Goal: Task Accomplishment & Management: Complete application form

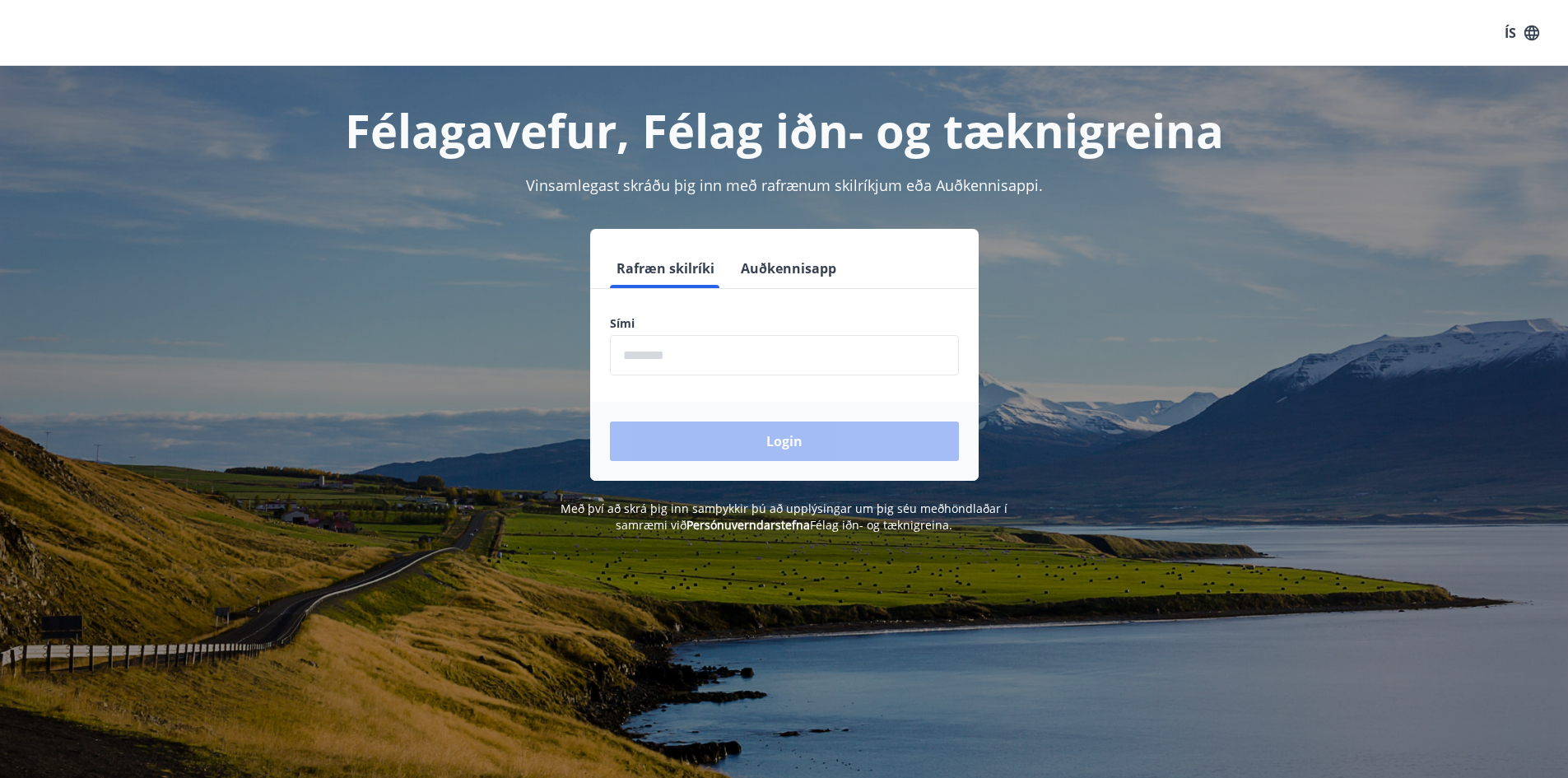
click at [647, 320] on label "Sími" at bounding box center [784, 323] width 349 height 17
click at [637, 328] on label "Sími" at bounding box center [784, 323] width 349 height 17
click at [616, 320] on label "Sími" at bounding box center [784, 323] width 349 height 17
click at [688, 350] on input "phone" at bounding box center [784, 355] width 349 height 40
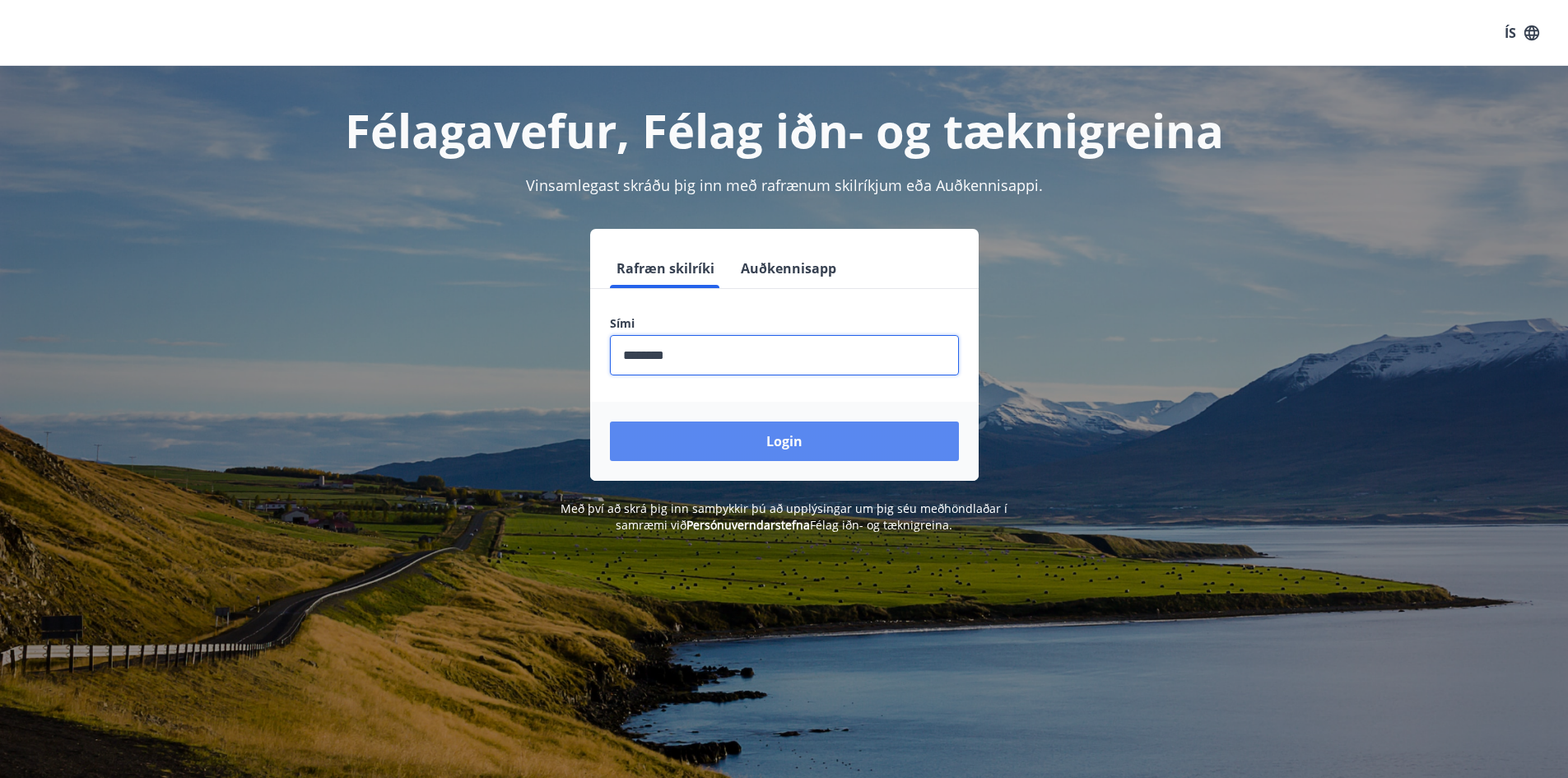
type input "********"
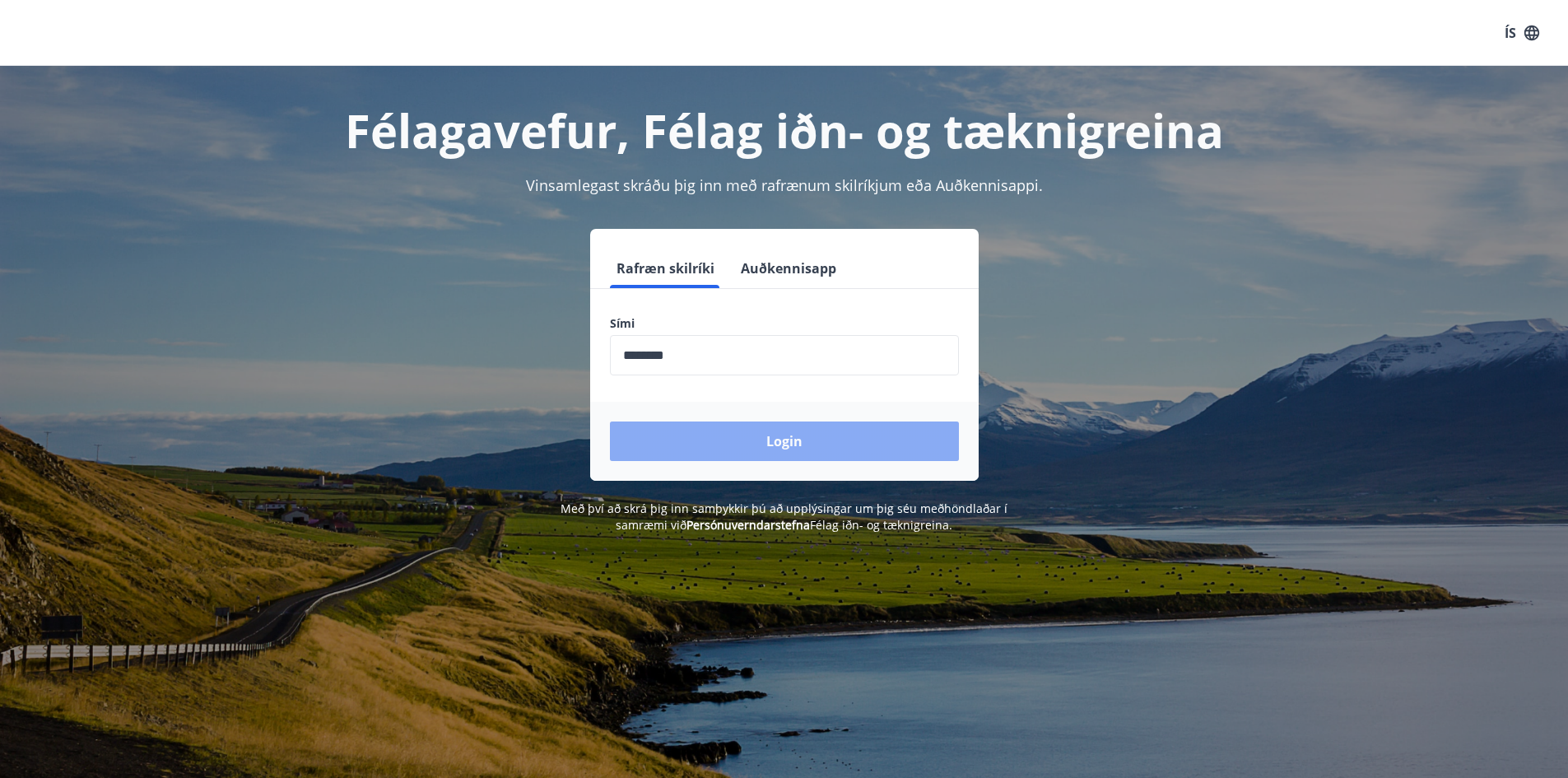
click at [773, 441] on button "Login" at bounding box center [784, 441] width 349 height 40
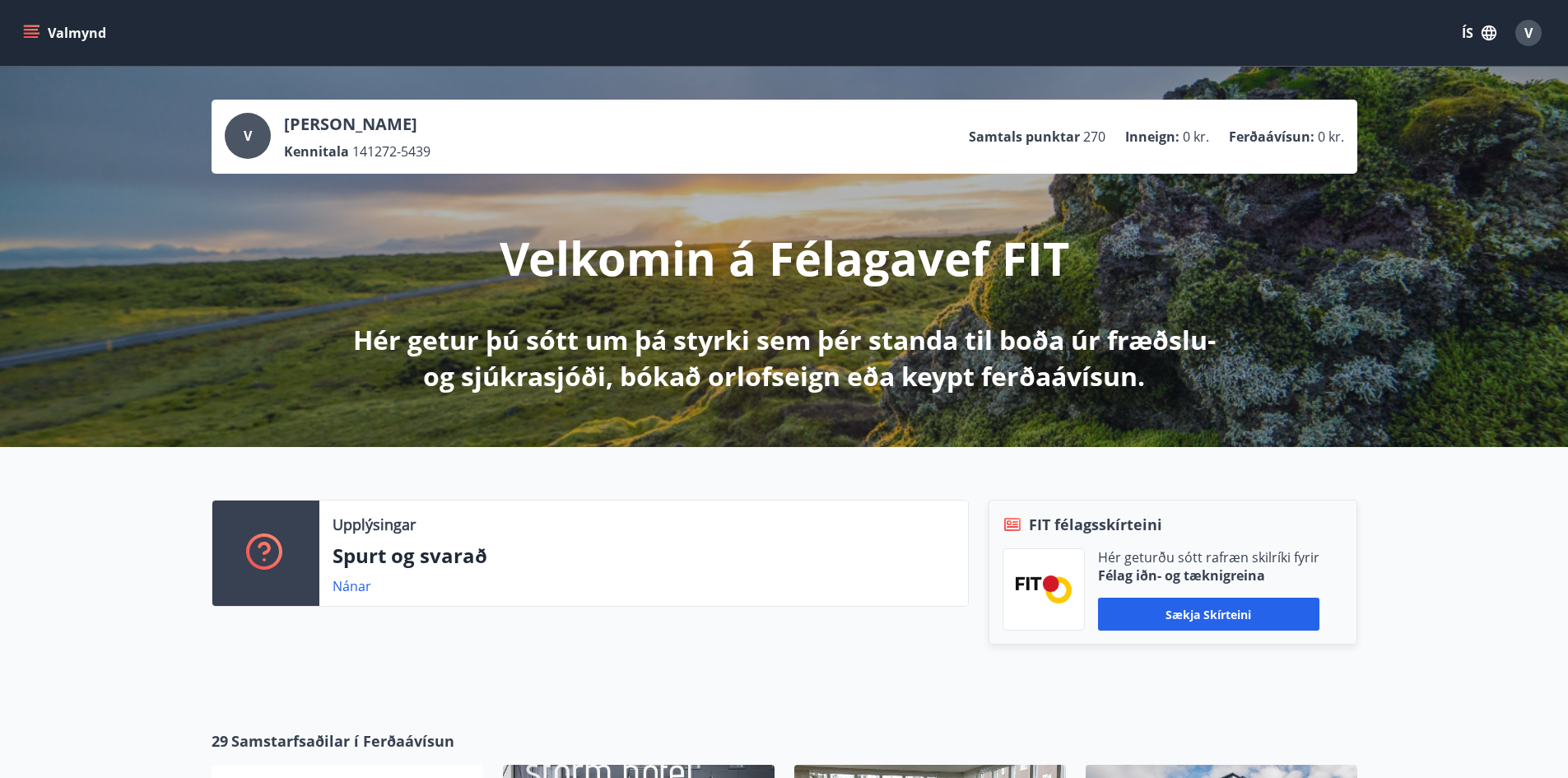
click at [39, 25] on icon "menu" at bounding box center [31, 33] width 16 height 17
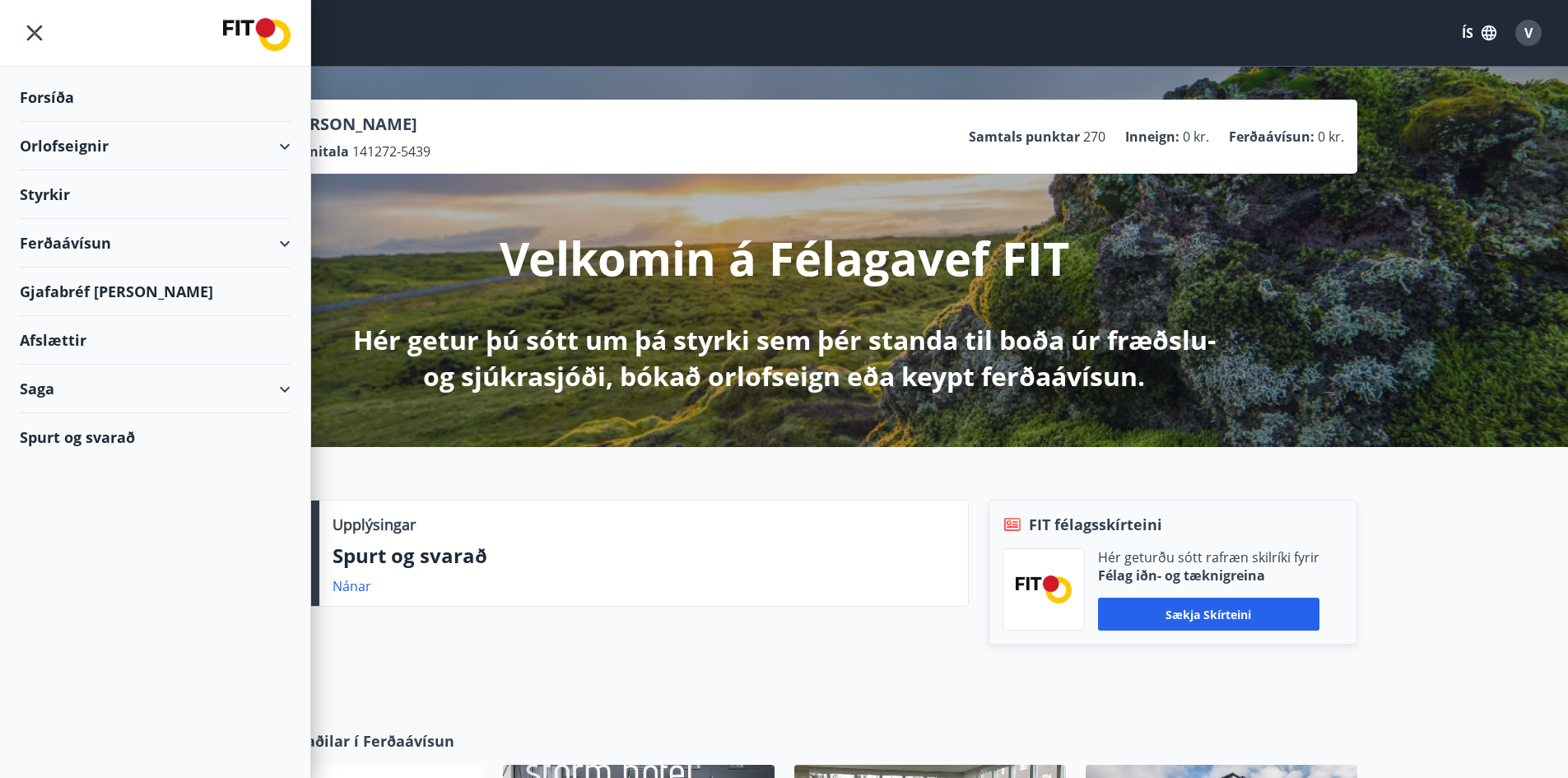
click at [91, 122] on div "Styrkir" at bounding box center [155, 97] width 271 height 49
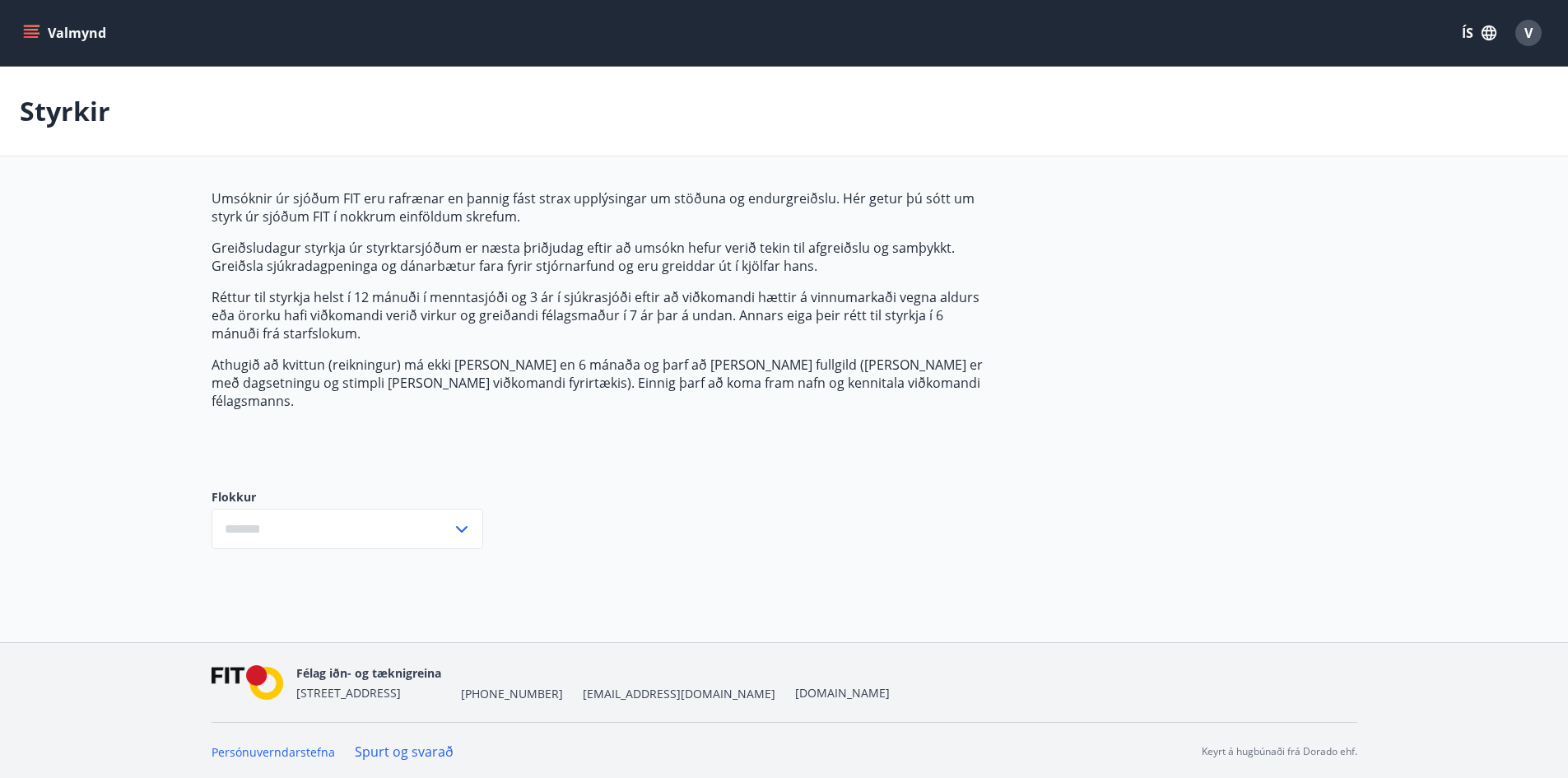
type input "***"
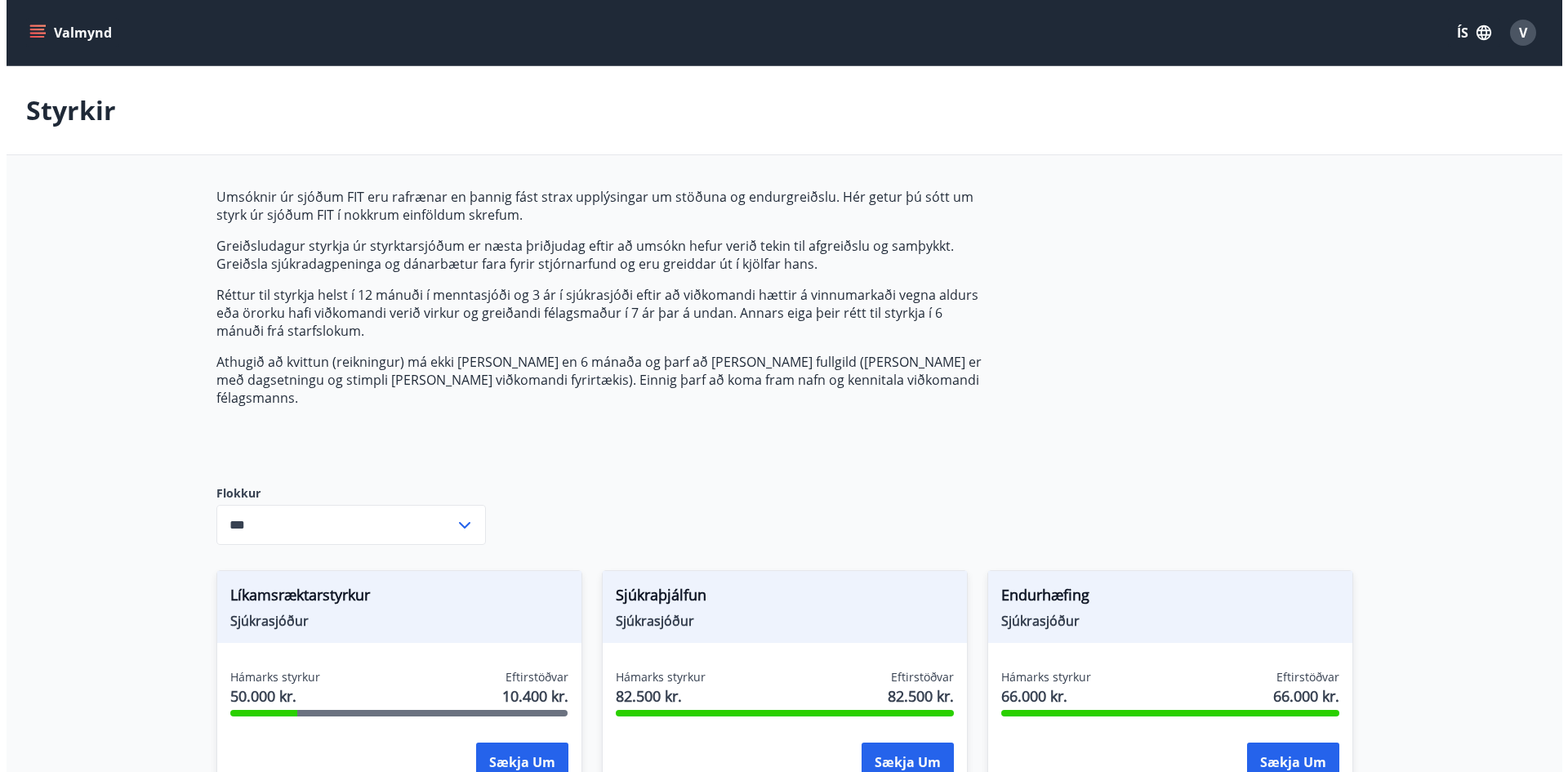
scroll to position [381, 0]
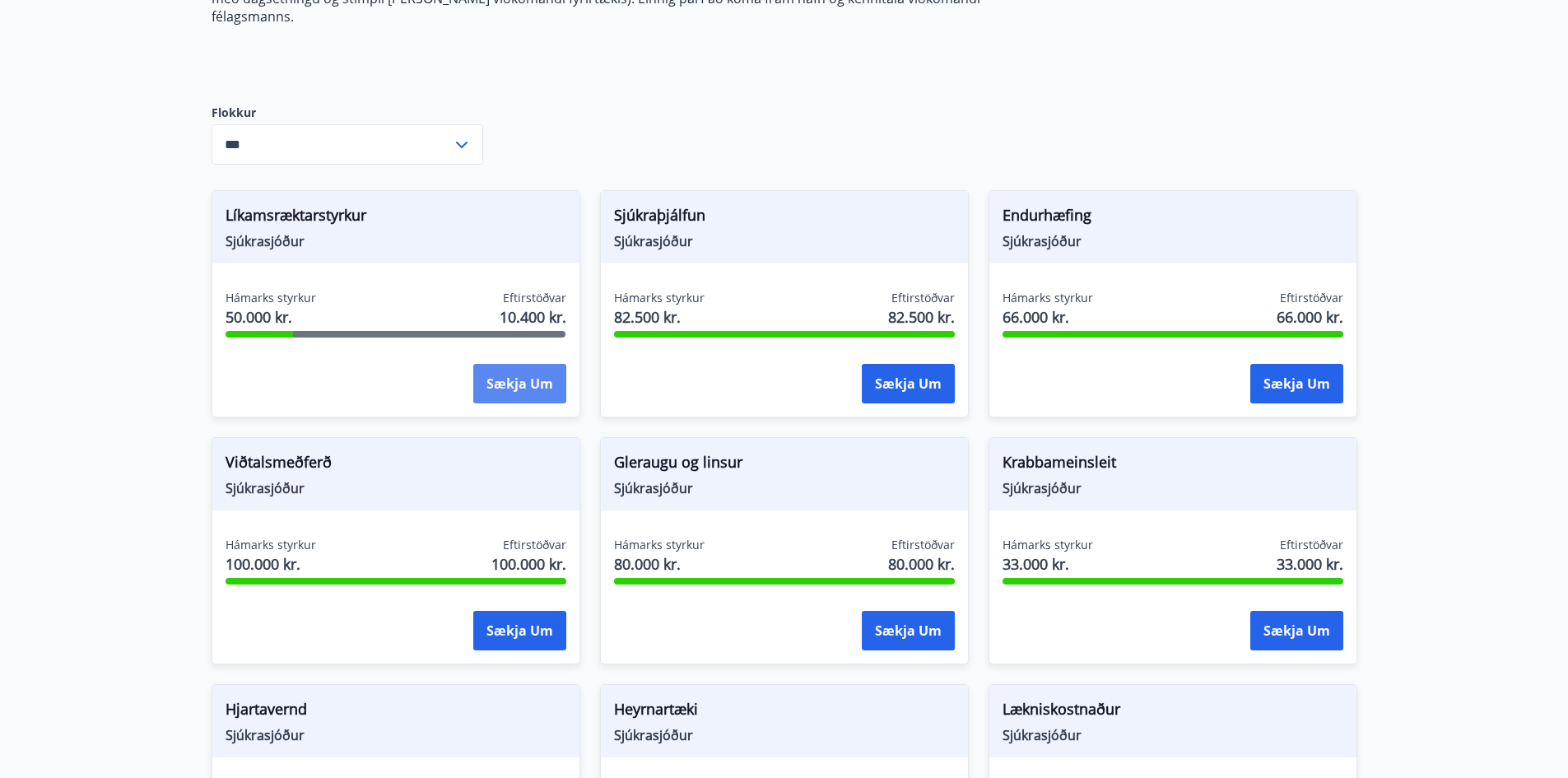
click at [529, 364] on button "Sækja um" at bounding box center [520, 384] width 93 height 40
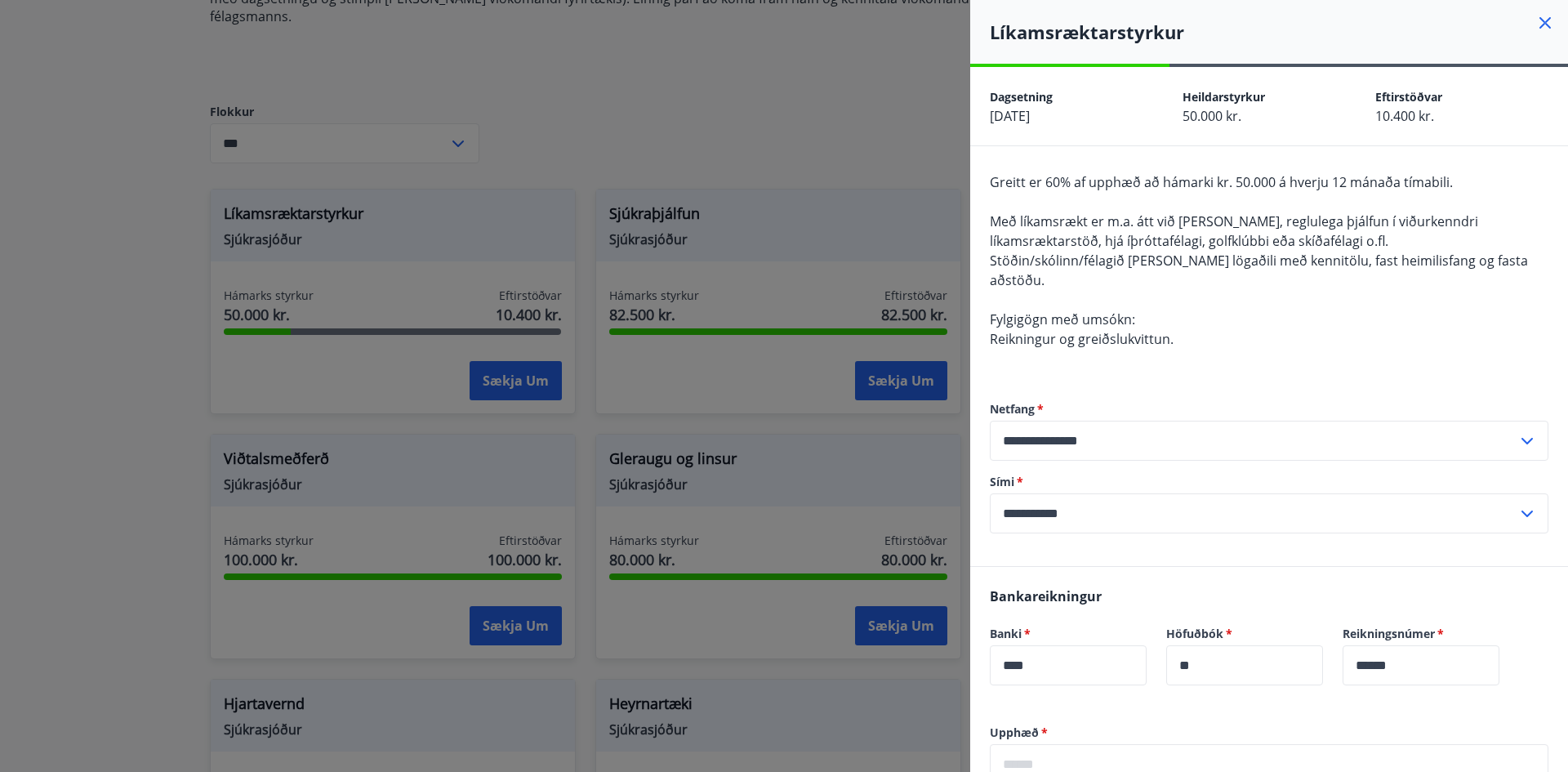
scroll to position [377, 0]
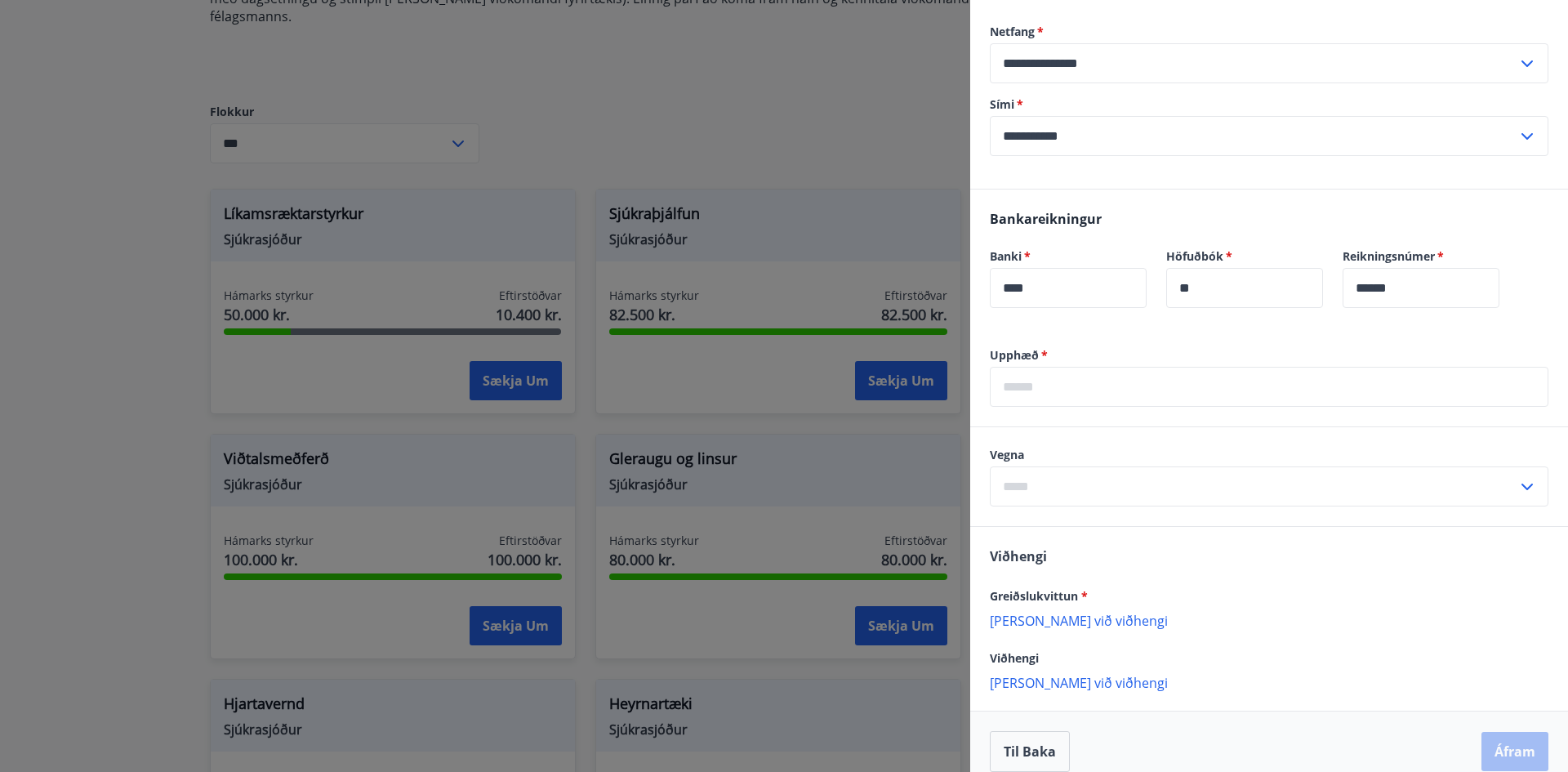
click at [1092, 319] on div "Bankareikningur Banki   * **** ​ Höfuðbók   * ** ​ Reikningsnúmer   * ****** ​" at bounding box center [1268, 268] width 597 height 158
click at [1048, 347] on label "Upphæð   *" at bounding box center [1268, 355] width 558 height 16
click at [1043, 382] on input "text" at bounding box center [1268, 386] width 558 height 40
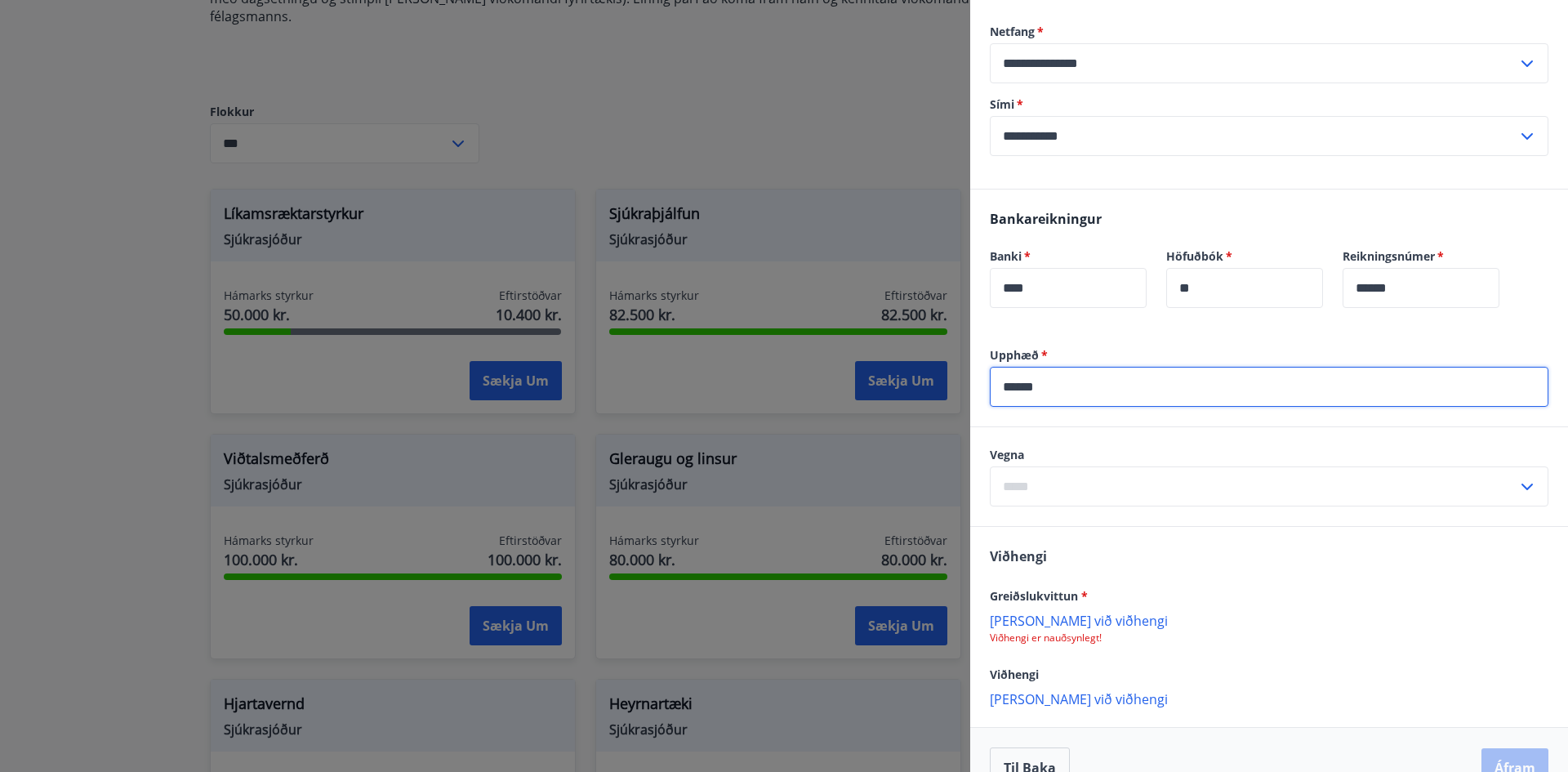
type input "******"
click at [1061, 447] on label "Vegna" at bounding box center [1268, 455] width 558 height 16
click at [1521, 484] on icon at bounding box center [1527, 487] width 11 height 7
click at [1061, 507] on li "Líkamsrækt" at bounding box center [1268, 521] width 556 height 29
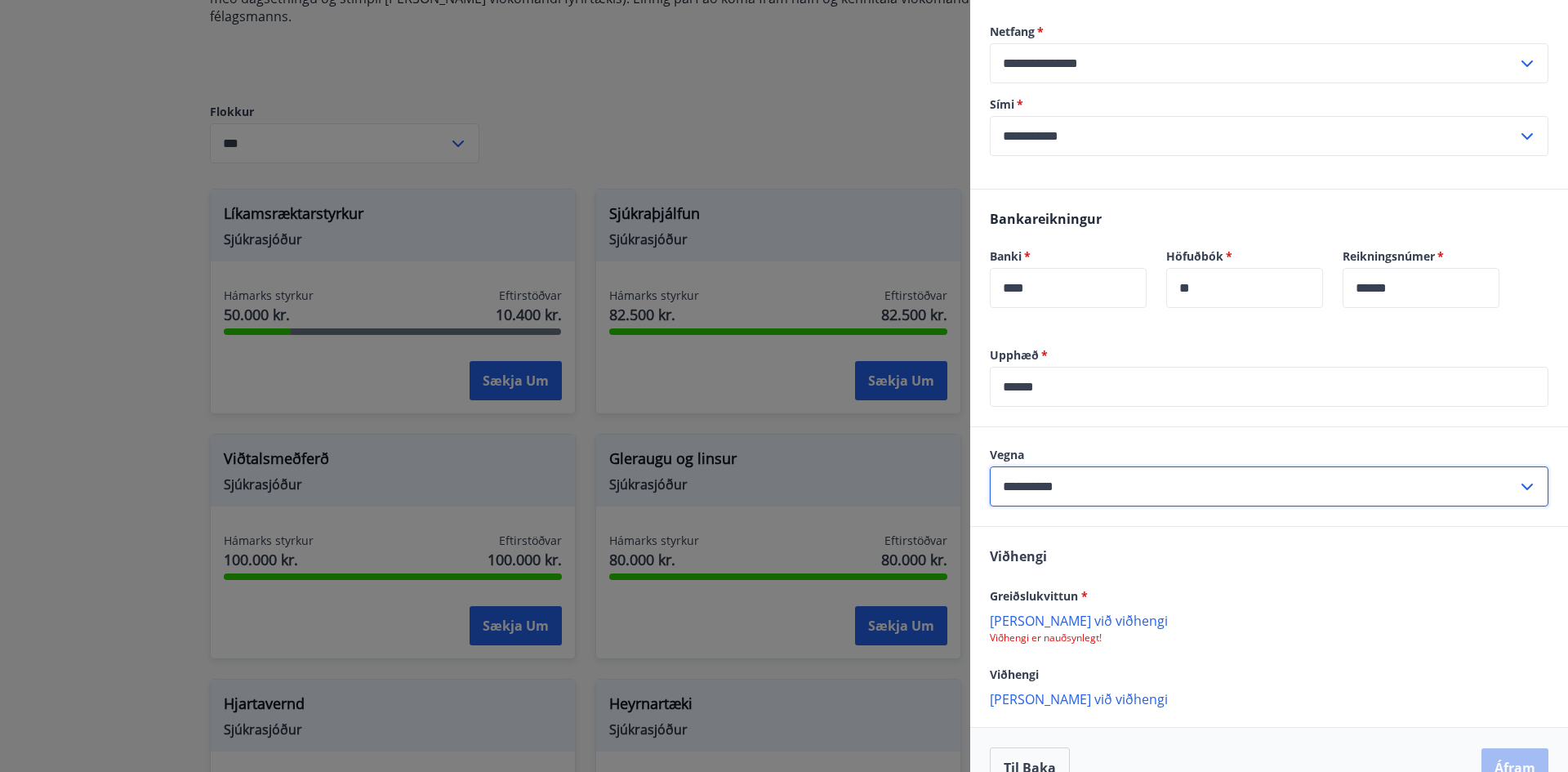
drag, startPoint x: 1086, startPoint y: 470, endPoint x: 989, endPoint y: 468, distance: 97.0
click at [989, 468] on div "**********" at bounding box center [1268, 476] width 597 height 99
type input "**********"
click at [1201, 530] on div "Viðhengi Greiðslukvittun * [PERSON_NAME] við viðhengi Viðhengi er nauðsynlegt! …" at bounding box center [1268, 626] width 597 height 199
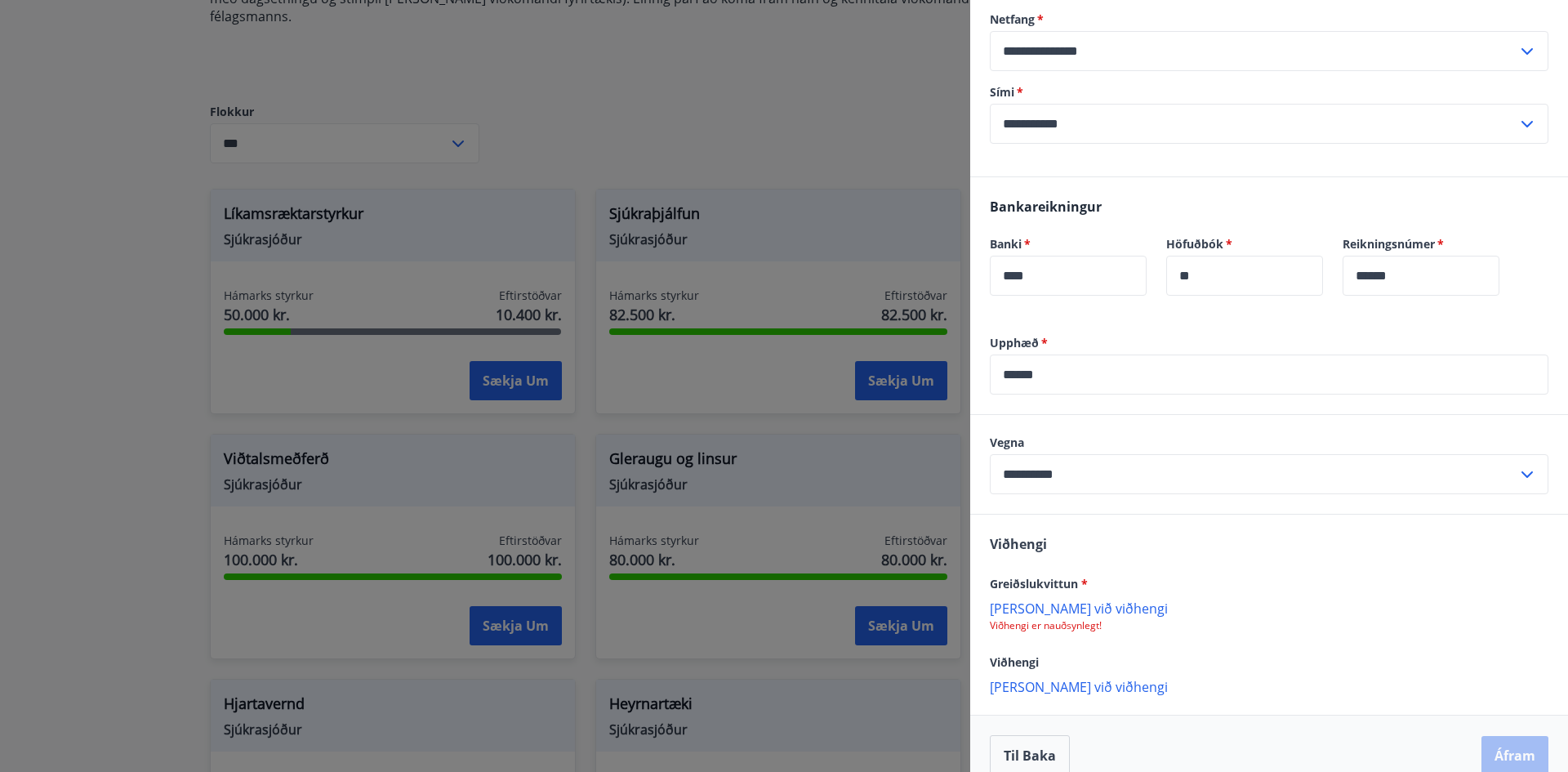
scroll to position [394, 0]
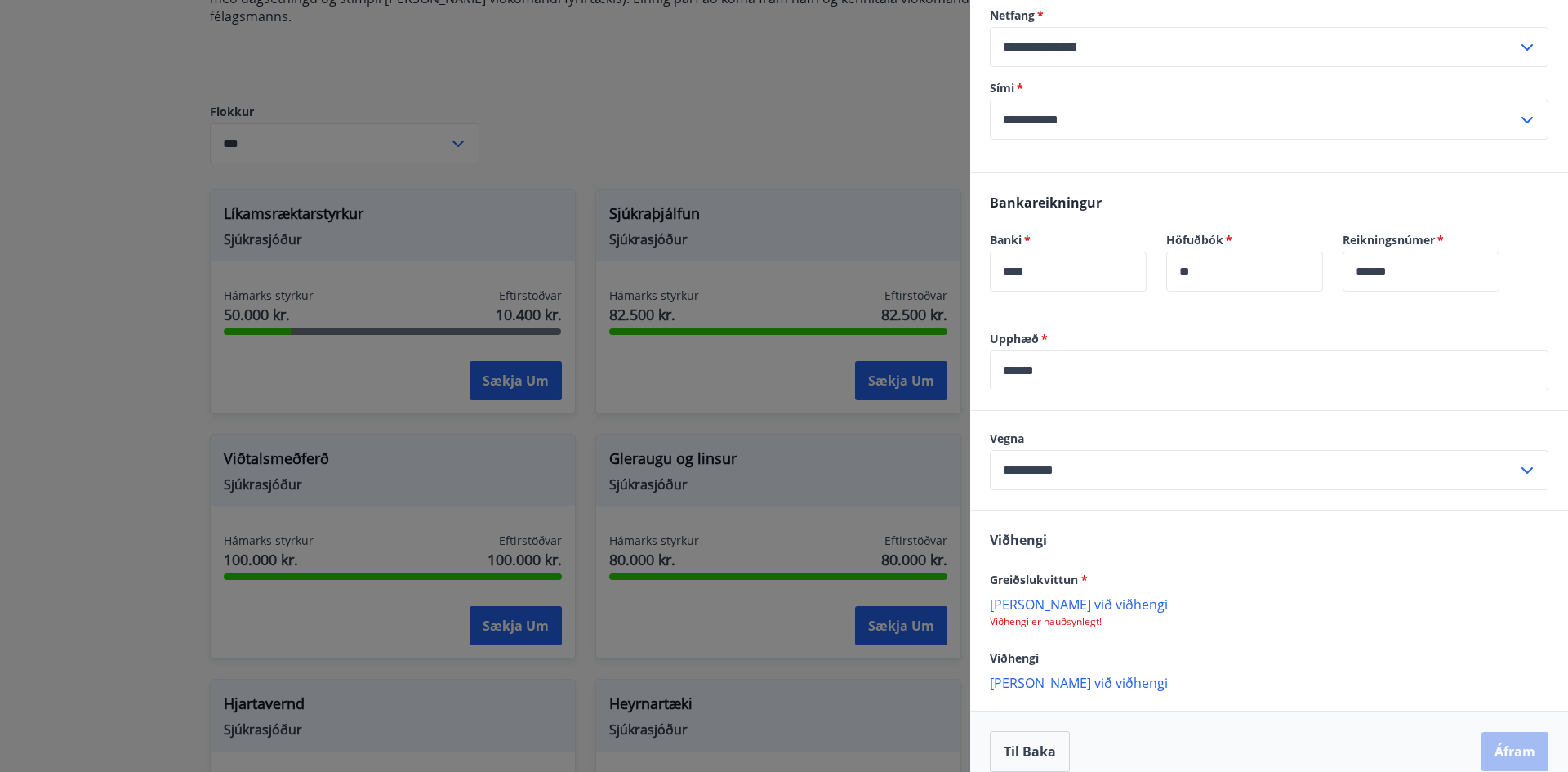
click at [1063, 595] on p "[PERSON_NAME] við viðhengi" at bounding box center [1268, 603] width 558 height 16
click at [1107, 595] on p "[PERSON_NAME] við viðhengi" at bounding box center [1268, 603] width 558 height 16
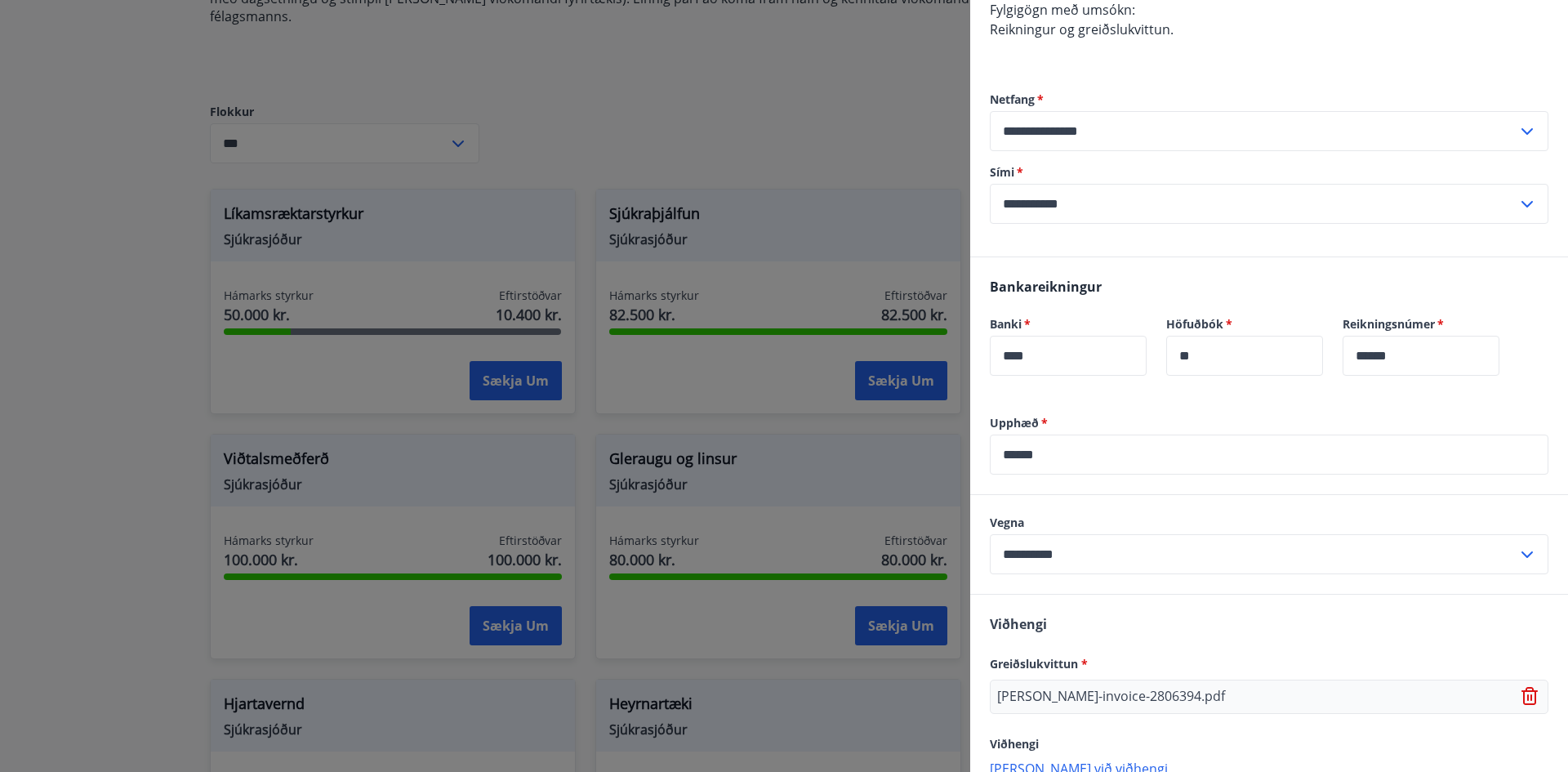
scroll to position [395, 0]
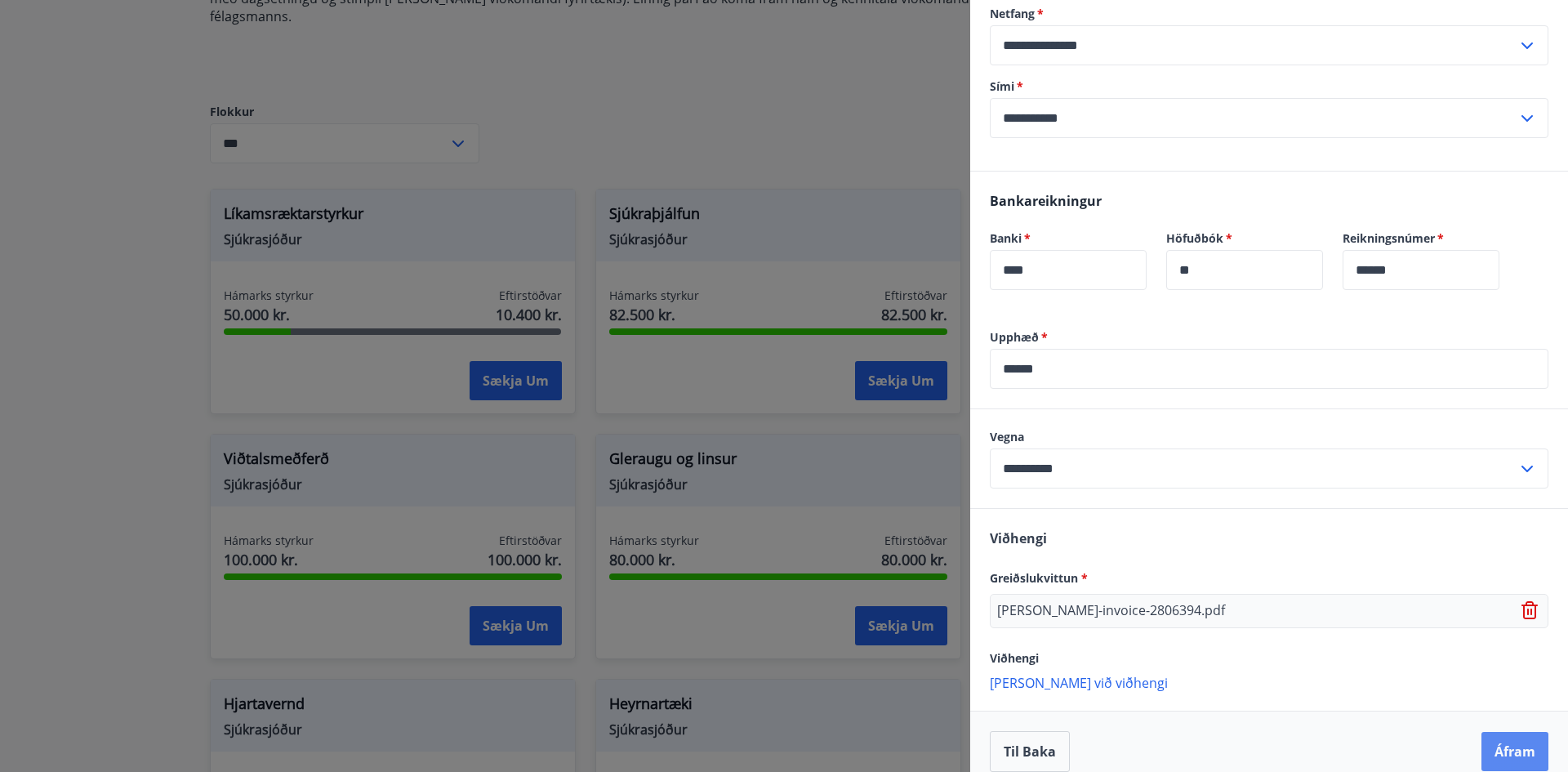
click at [1524, 732] on button "Áfram" at bounding box center [1515, 752] width 67 height 39
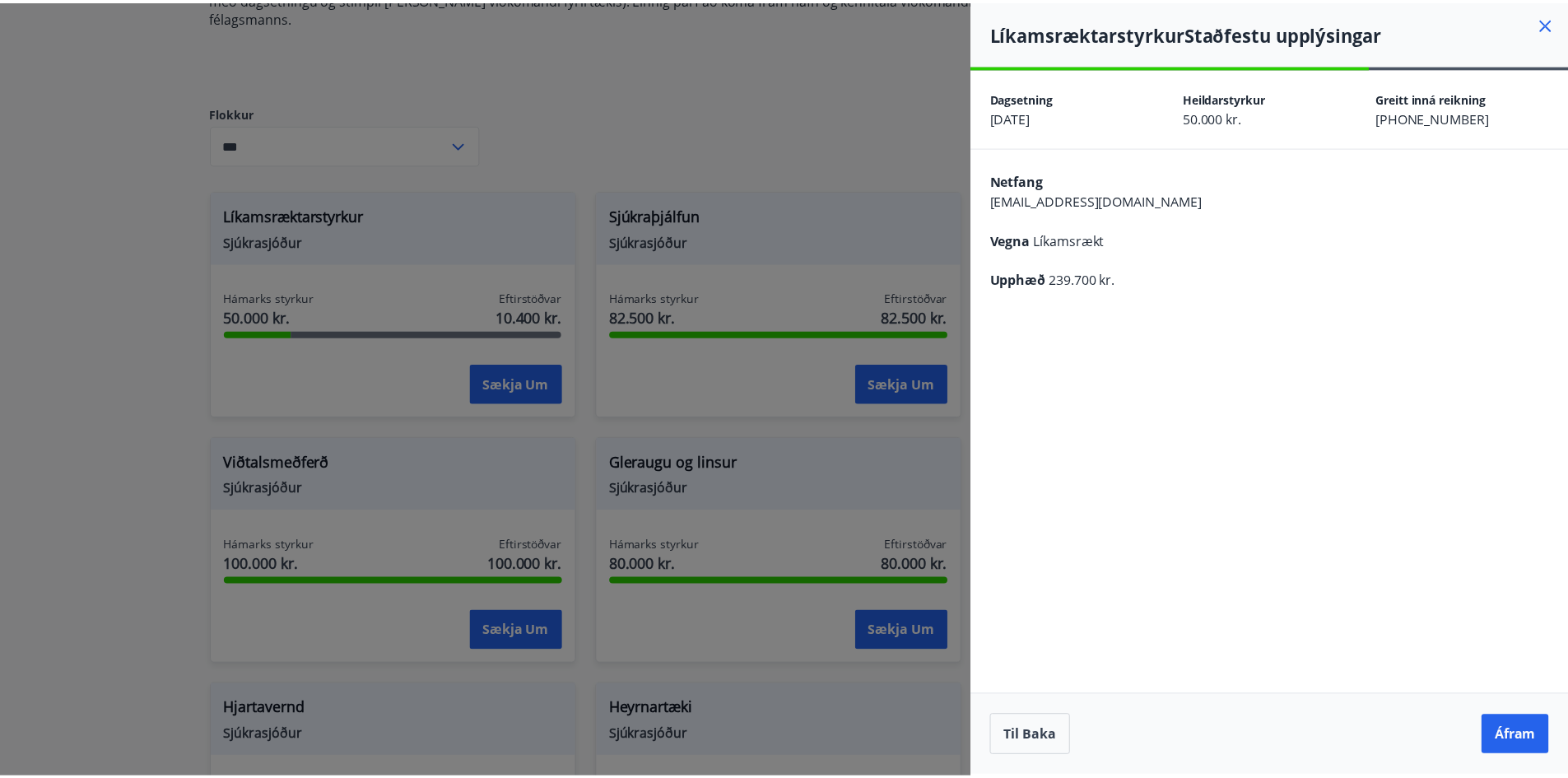
scroll to position [0, 0]
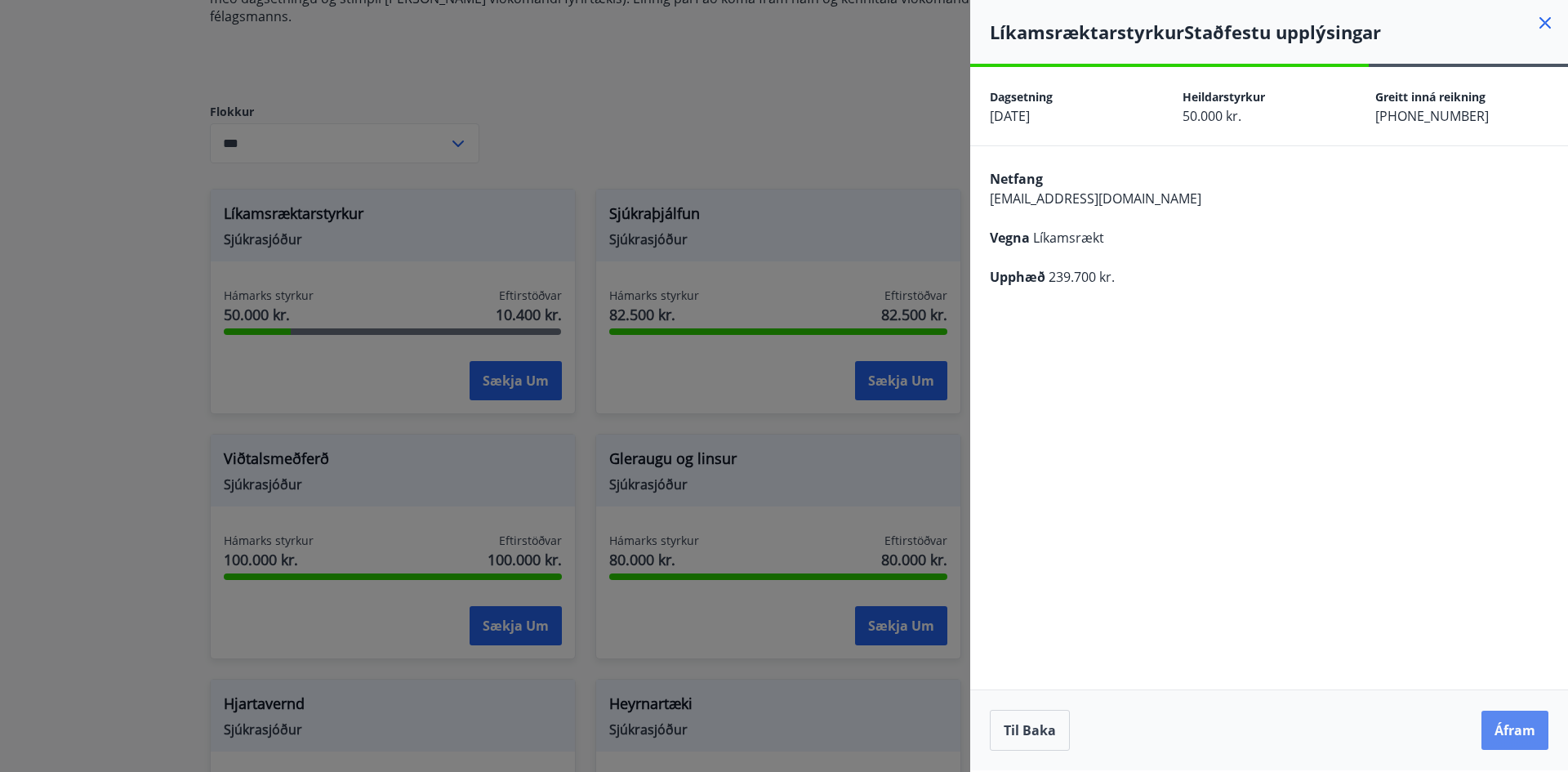
click at [1531, 728] on button "Áfram" at bounding box center [1515, 730] width 67 height 39
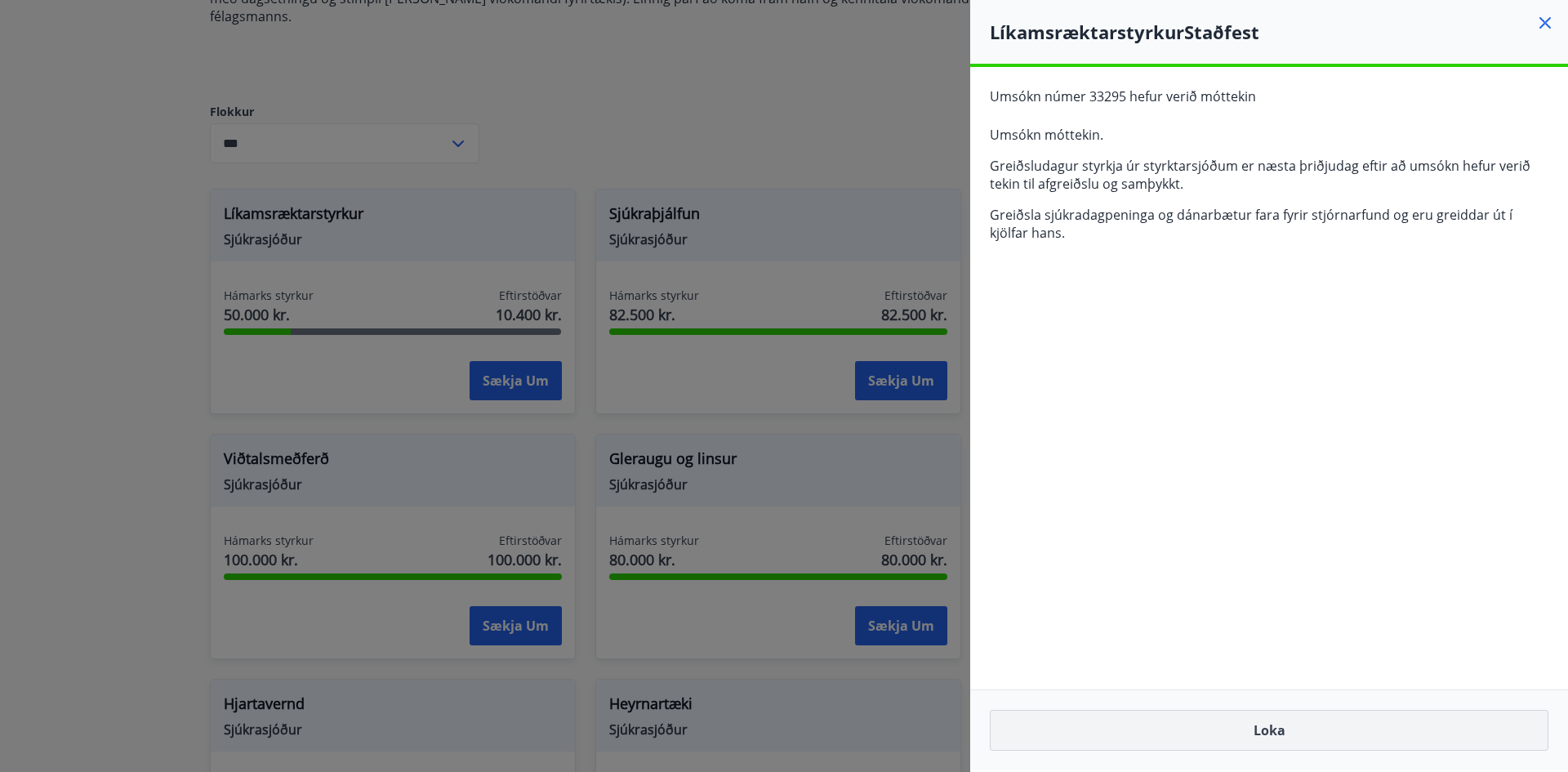
click at [1272, 728] on button "Loka" at bounding box center [1268, 730] width 558 height 41
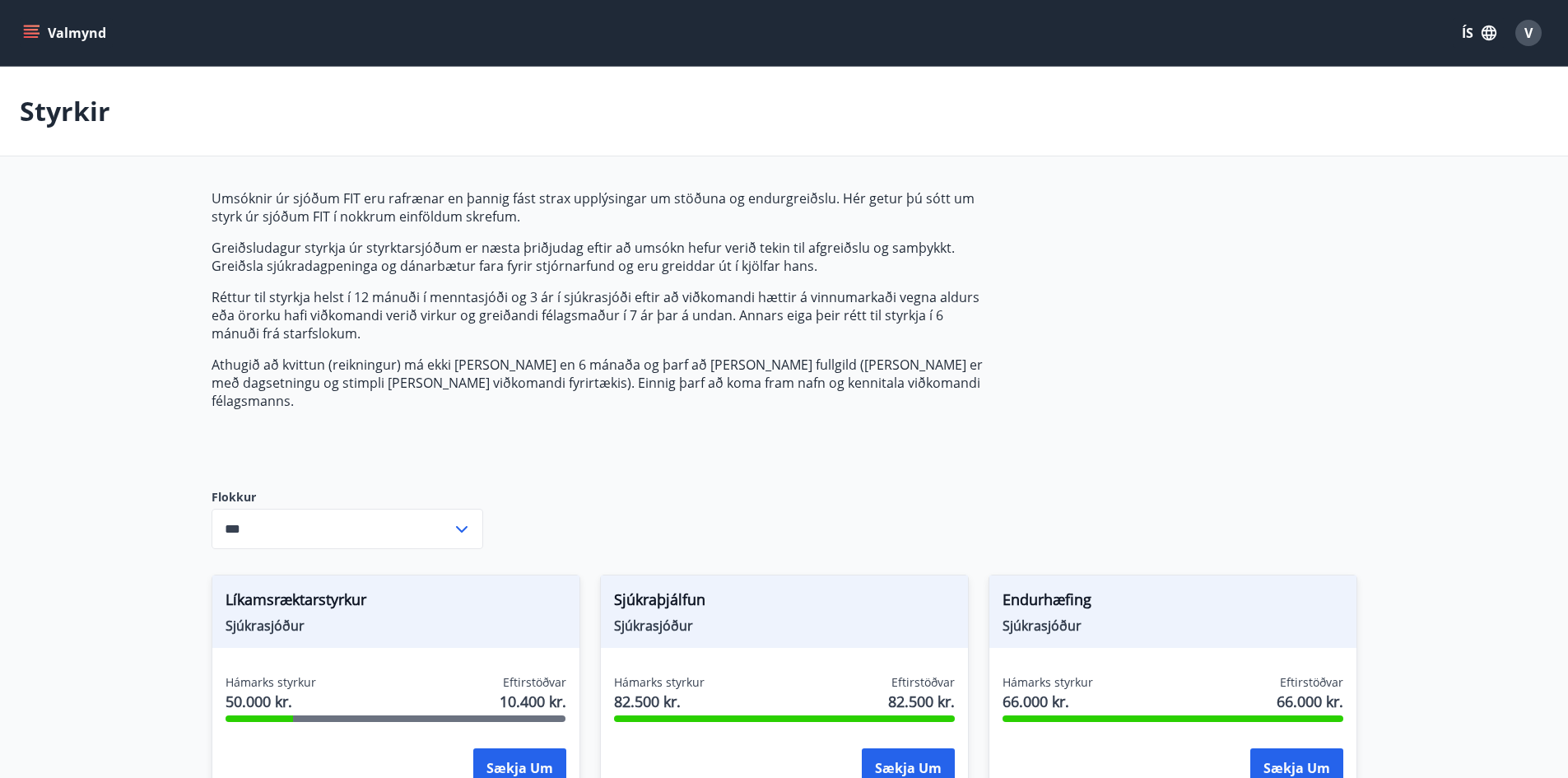
click at [37, 22] on button "Valmynd" at bounding box center [66, 33] width 93 height 30
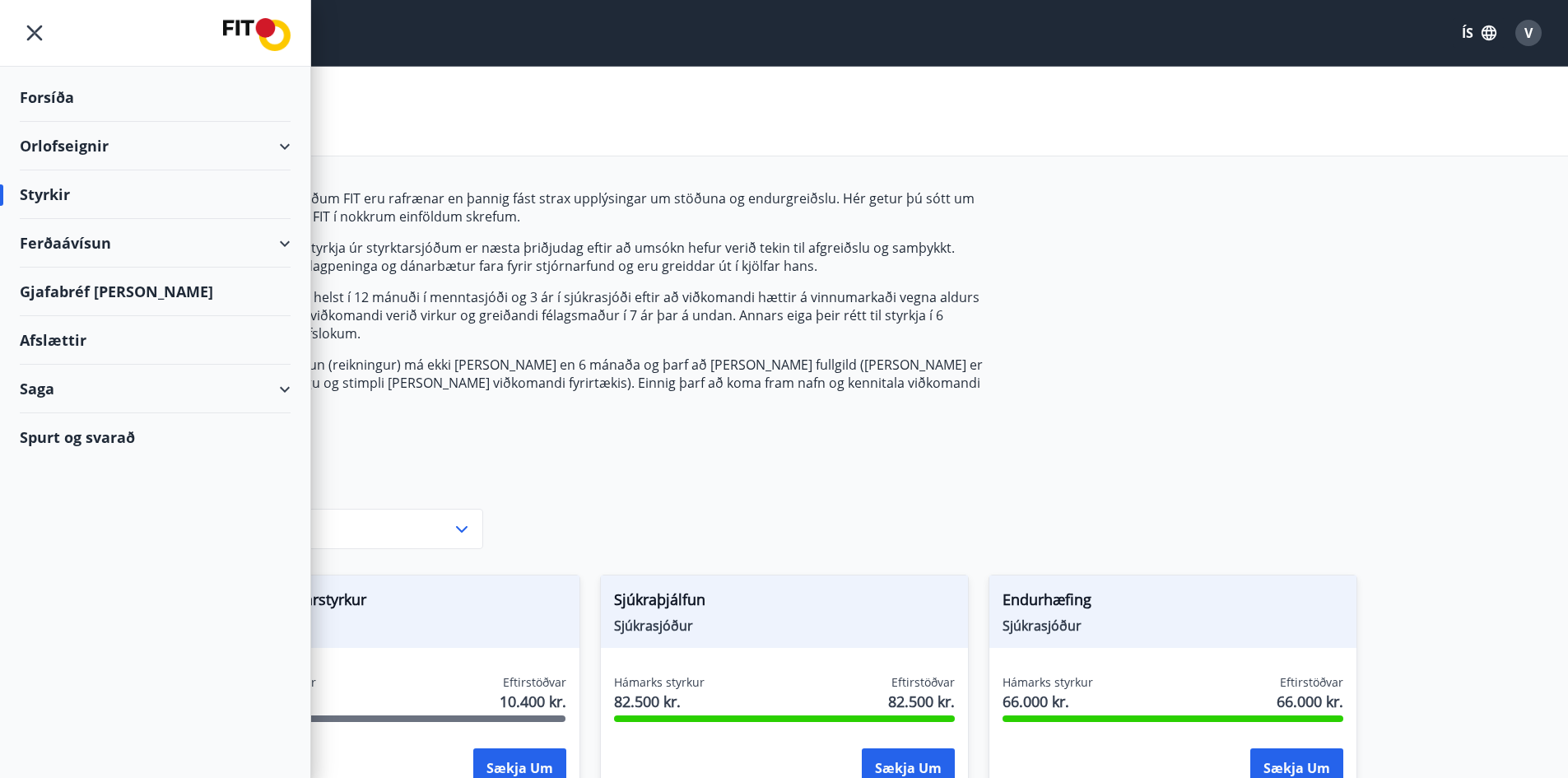
click at [600, 77] on div "Styrkir" at bounding box center [784, 111] width 1568 height 90
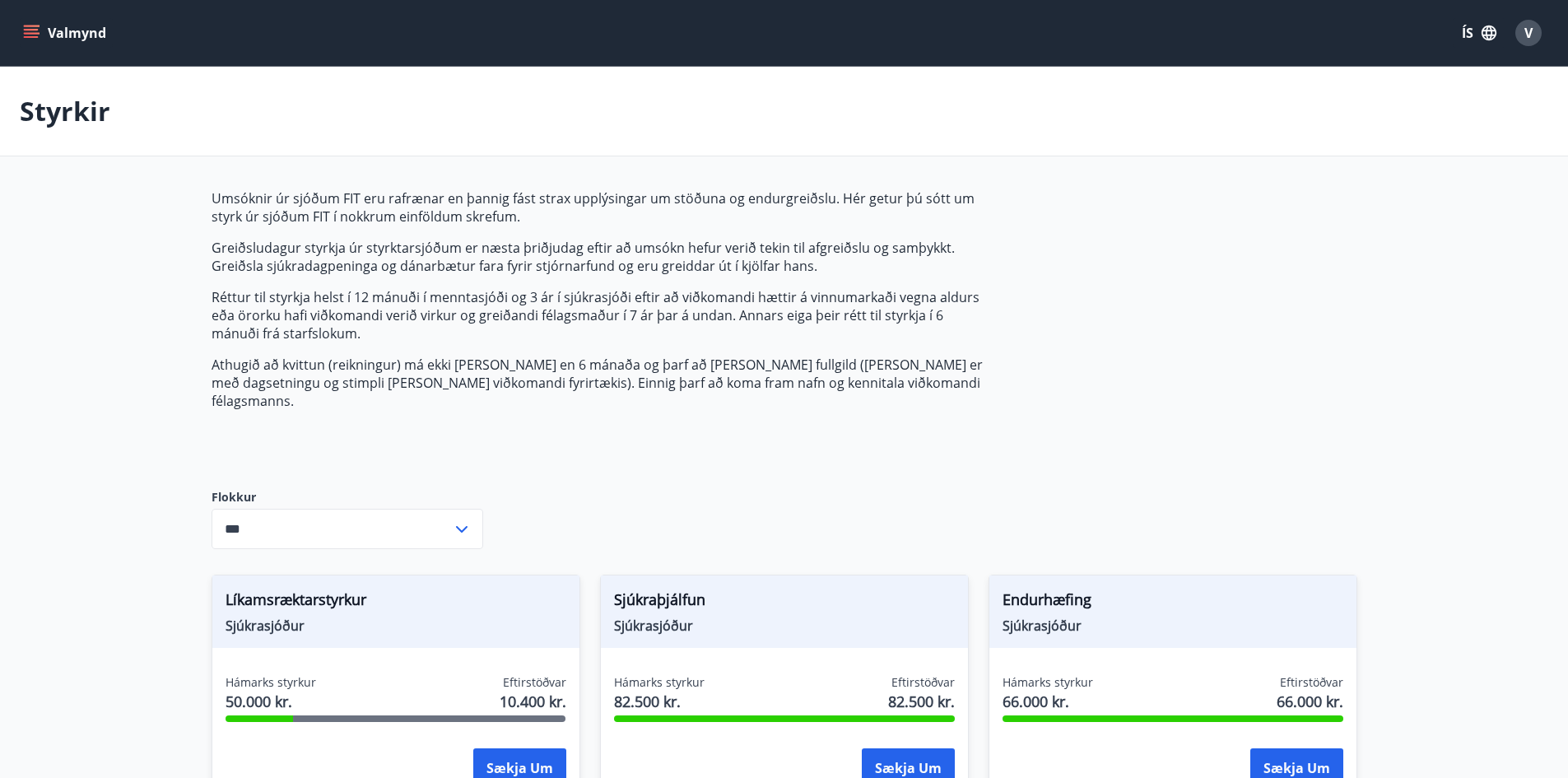
click at [37, 21] on button "Valmynd" at bounding box center [66, 33] width 93 height 30
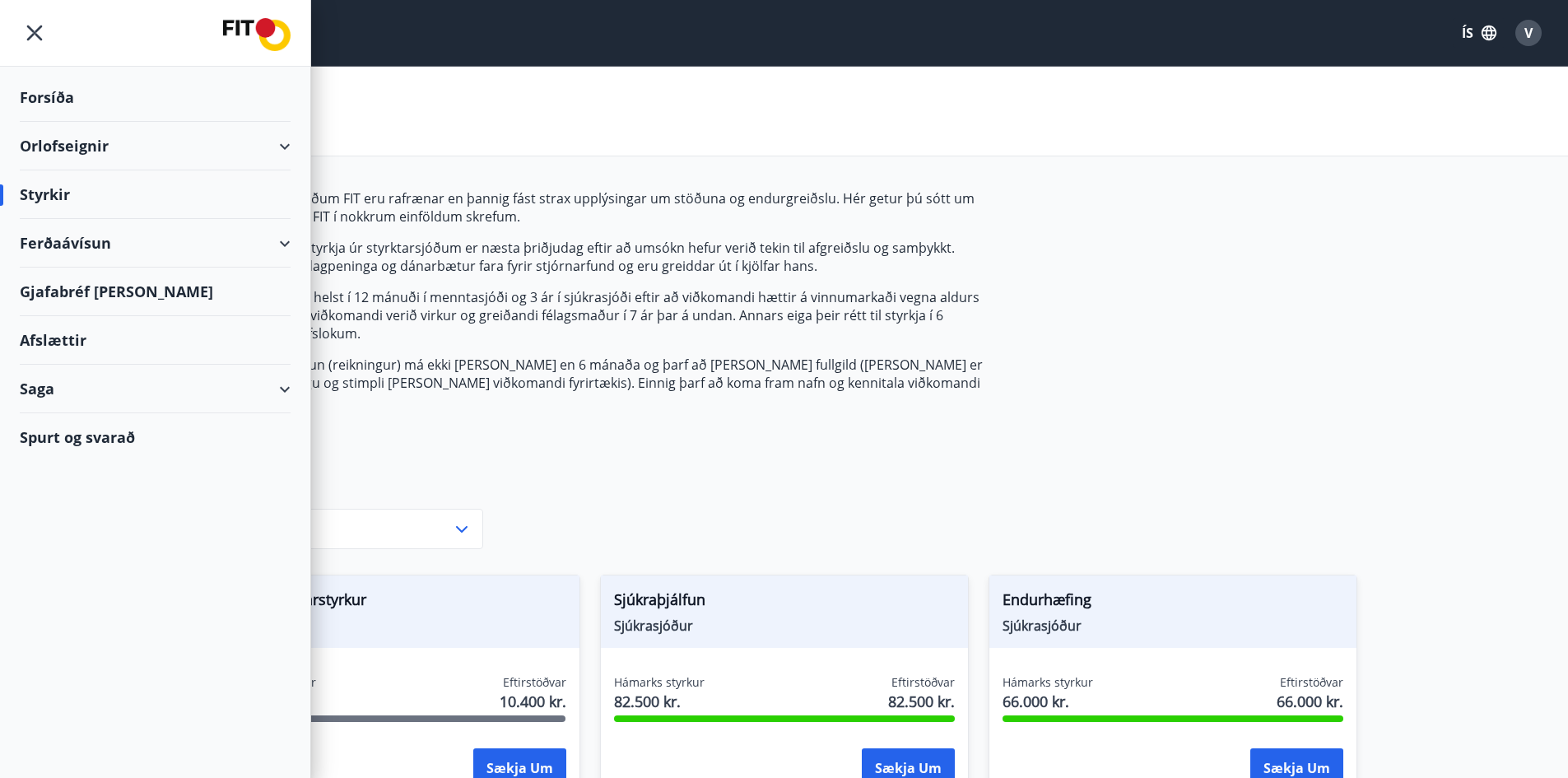
click at [732, 89] on div "Styrkir" at bounding box center [784, 111] width 1568 height 90
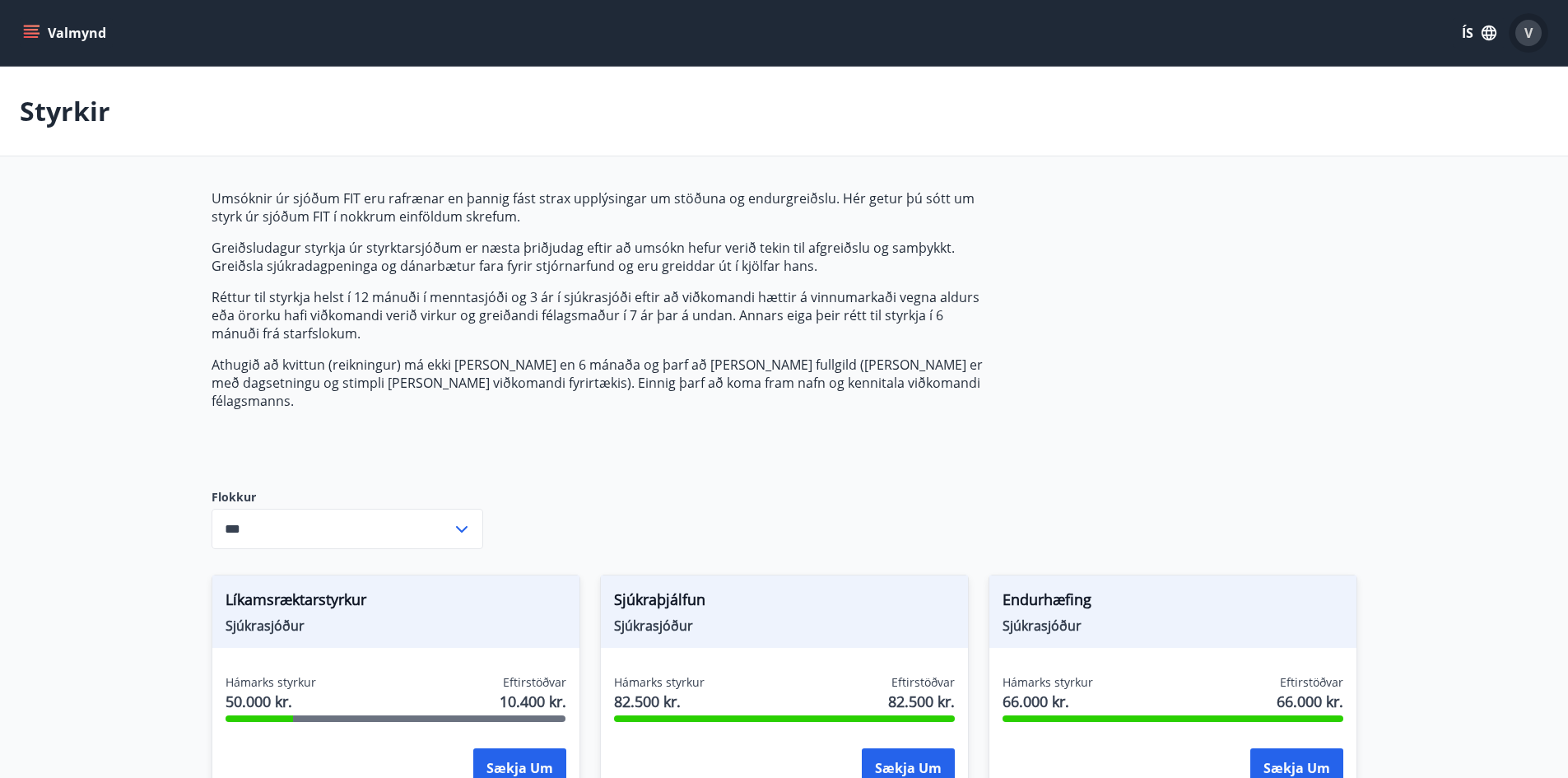
click at [1524, 38] on span "V" at bounding box center [1528, 33] width 8 height 18
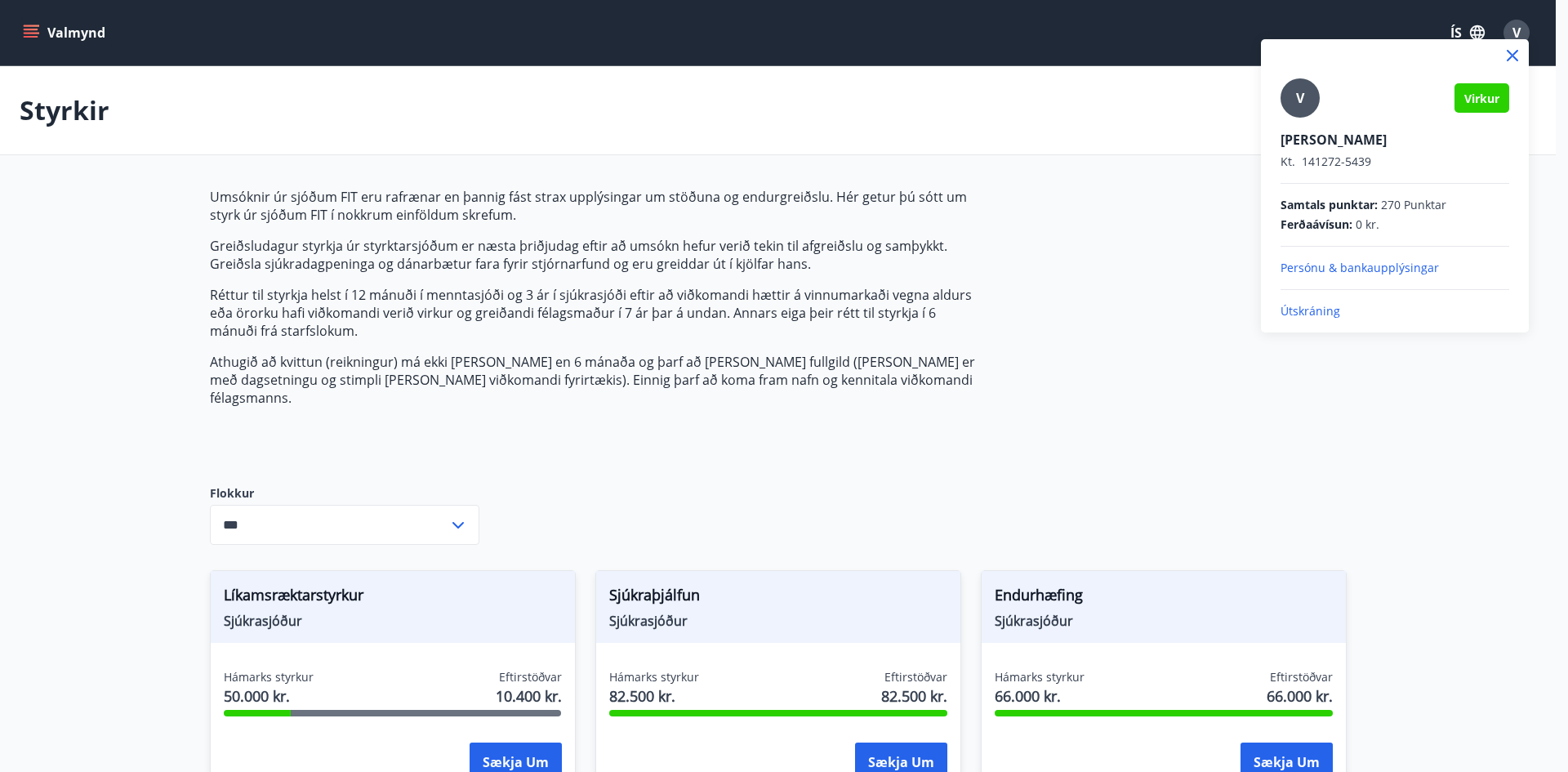
click at [1306, 316] on p "Útskráning" at bounding box center [1394, 311] width 228 height 16
click at [1313, 314] on p "Útskráning" at bounding box center [1394, 311] width 228 height 16
click at [1288, 309] on p "Útskráning" at bounding box center [1394, 311] width 228 height 16
click at [1296, 302] on div "V Virkur [PERSON_NAME] Kt. 141272-5439 Samtals punktar : 270 Punktar Ferðaávísu…" at bounding box center [1394, 199] width 228 height 241
click at [1327, 311] on p "Útskráning" at bounding box center [1394, 311] width 228 height 16
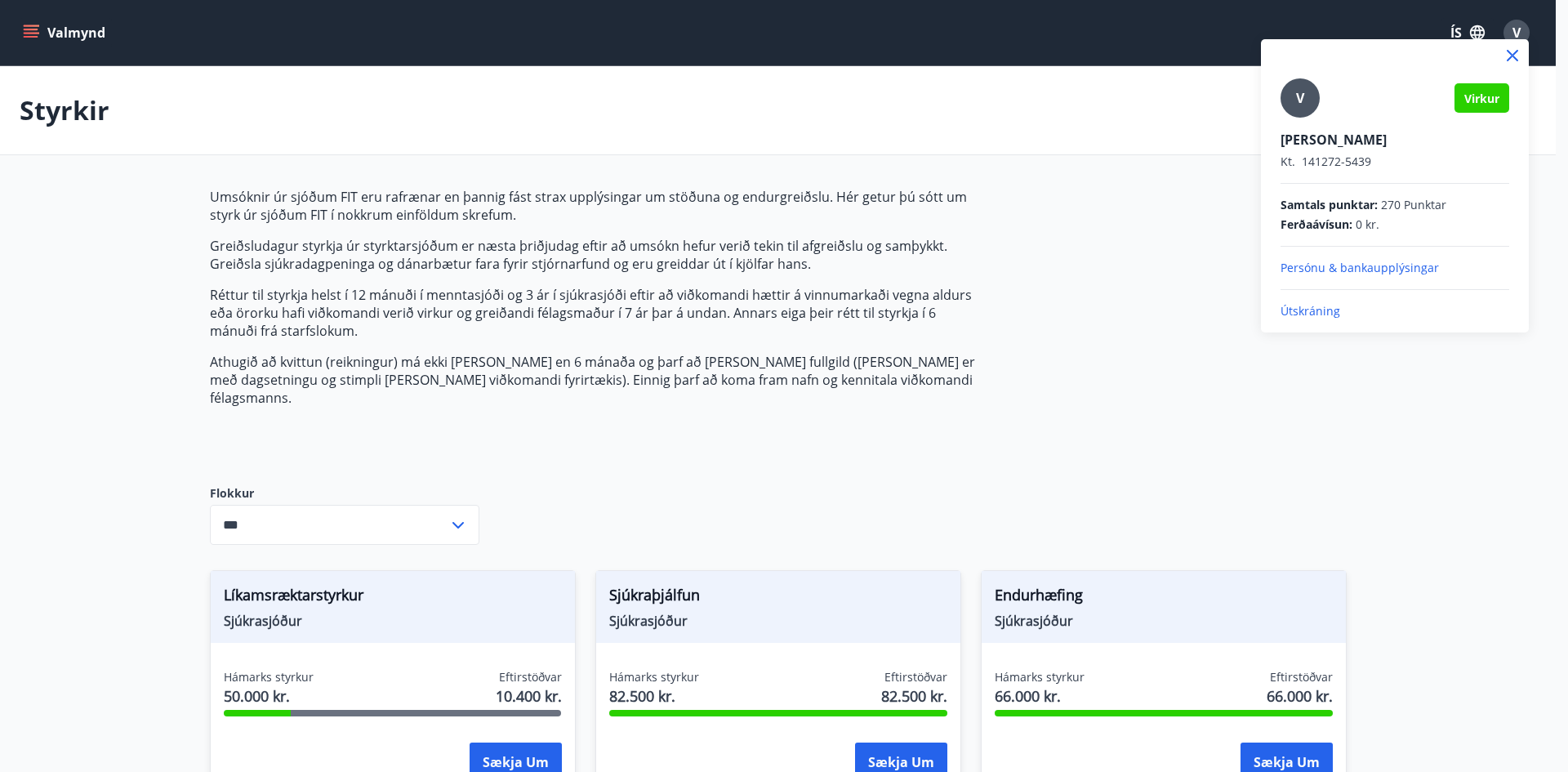
click at [1322, 313] on p "Útskráning" at bounding box center [1394, 311] width 228 height 16
click at [1179, 172] on div at bounding box center [784, 386] width 1568 height 772
